Goal: Task Accomplishment & Management: Complete application form

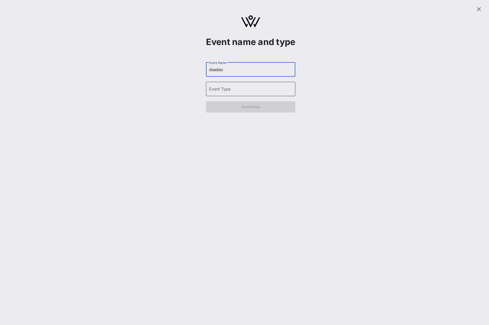
type input "dsadas"
click at [228, 93] on input "Event Type" at bounding box center [250, 89] width 83 height 8
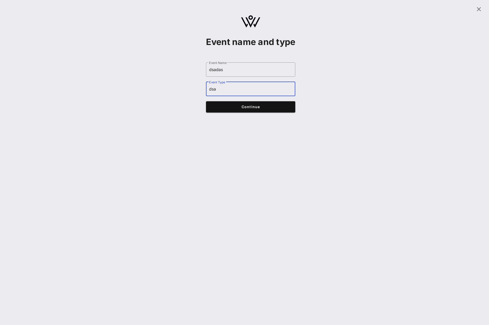
type input "dsa"
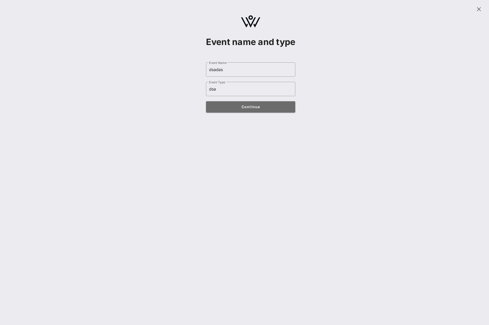
click at [231, 109] on span "Continue" at bounding box center [251, 107] width 80 height 4
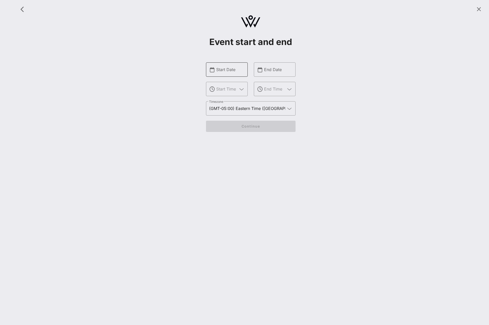
click at [229, 76] on div "Start Date" at bounding box center [230, 69] width 28 height 14
click at [230, 75] on div at bounding box center [230, 69] width 28 height 14
click at [230, 71] on input "text" at bounding box center [230, 69] width 28 height 8
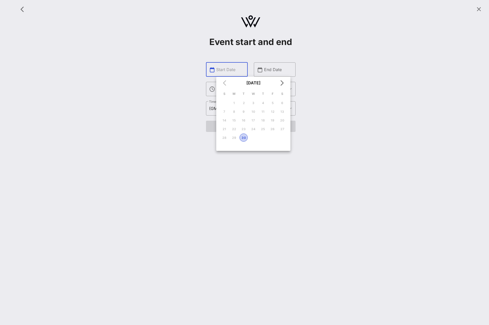
click at [241, 137] on div "30" at bounding box center [244, 138] width 8 height 4
type input "[DATE]"
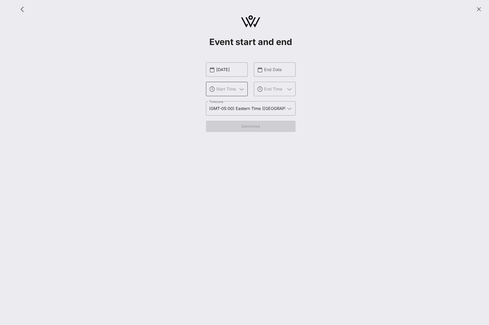
click at [229, 93] on div at bounding box center [230, 89] width 28 height 14
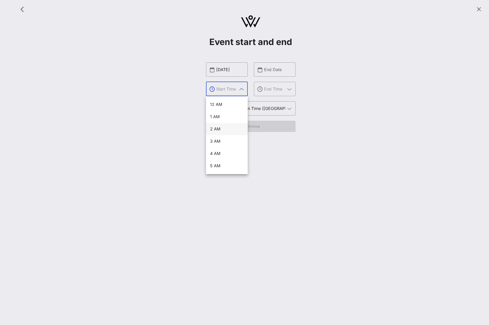
click at [222, 127] on div "2 AM" at bounding box center [227, 129] width 34 height 5
type input "2 AM"
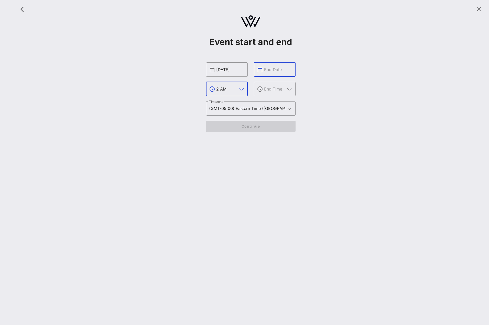
click at [268, 72] on input "text" at bounding box center [278, 69] width 28 height 8
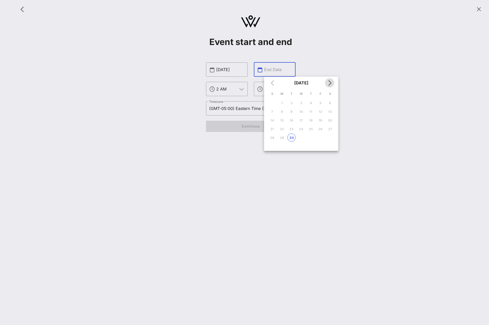
click at [332, 83] on span "Next month" at bounding box center [329, 83] width 9 height 6
click at [306, 110] on td "9" at bounding box center [310, 111] width 9 height 8
click at [308, 110] on div "9" at bounding box center [311, 112] width 8 height 4
type input "[DATE]"
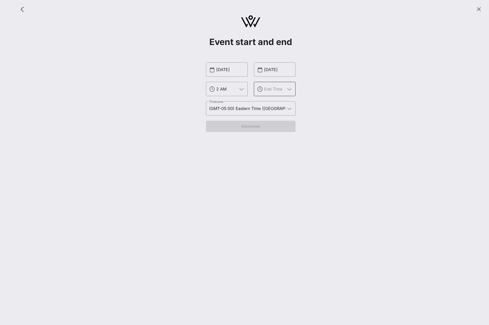
click at [265, 90] on input "text" at bounding box center [274, 89] width 21 height 8
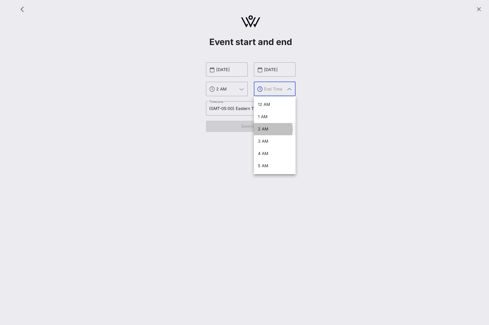
click at [262, 125] on div "2 AM" at bounding box center [275, 129] width 34 height 11
type input "2 AM"
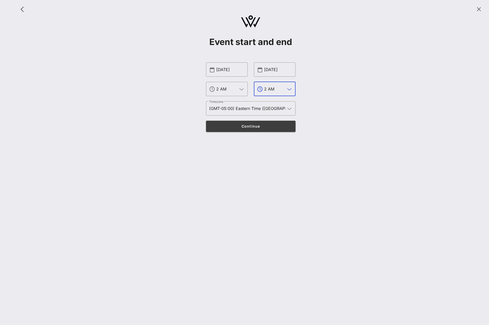
click at [257, 127] on span "Continue" at bounding box center [251, 126] width 80 height 4
